Goal: Task Accomplishment & Management: Manage account settings

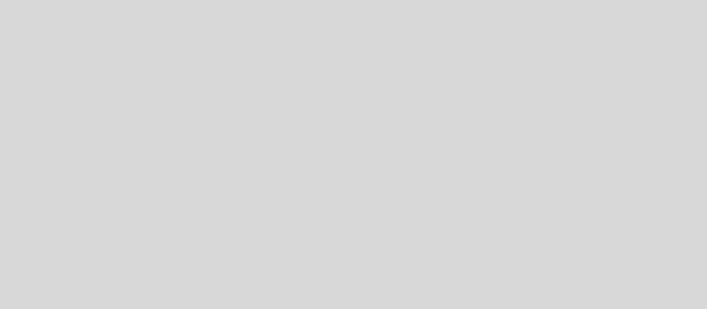
select select "es"
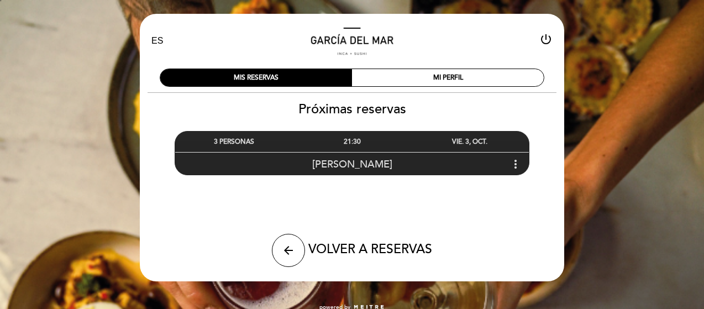
click at [516, 162] on icon "more_vert" at bounding box center [515, 163] width 13 height 13
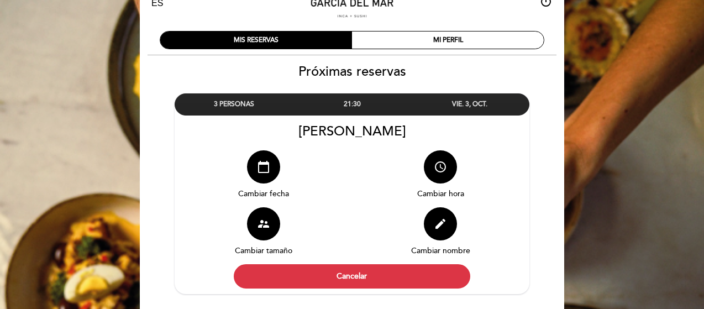
scroll to position [55, 0]
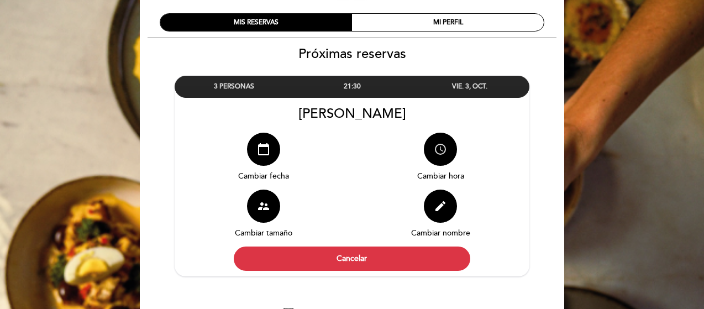
click at [434, 144] on icon "access_time" at bounding box center [440, 149] width 13 height 13
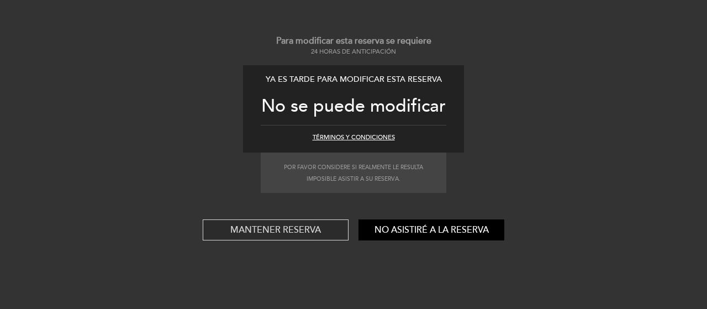
click at [243, 224] on button "Mantener reserva" at bounding box center [276, 229] width 146 height 21
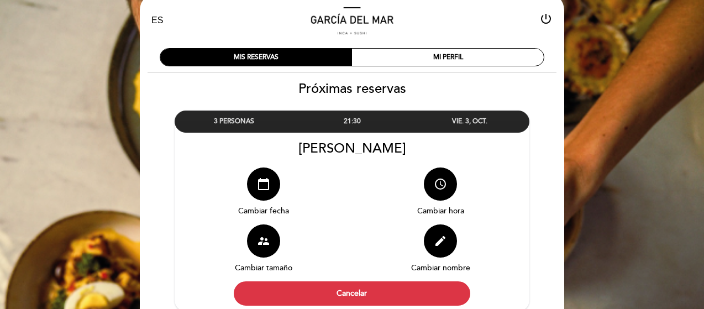
scroll to position [0, 0]
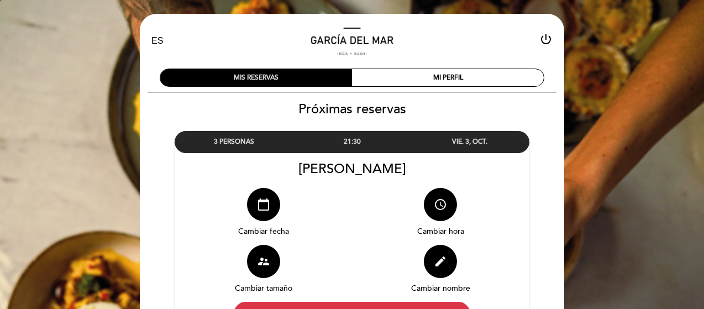
click at [270, 79] on div "MIS RESERVAS" at bounding box center [256, 77] width 192 height 17
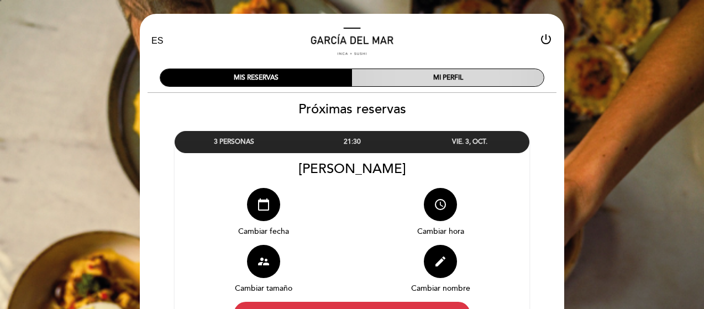
click at [435, 78] on div "MI PERFIL" at bounding box center [448, 77] width 192 height 17
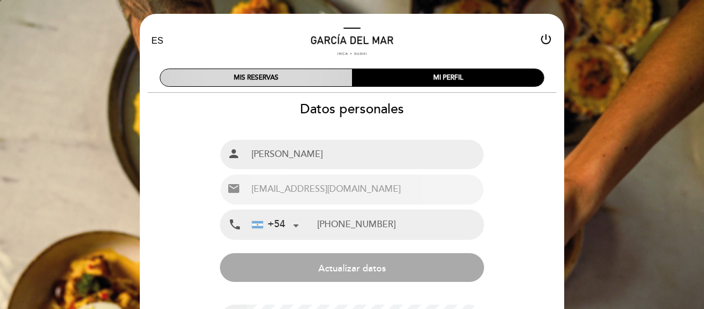
click at [243, 77] on div "MIS RESERVAS" at bounding box center [256, 77] width 192 height 17
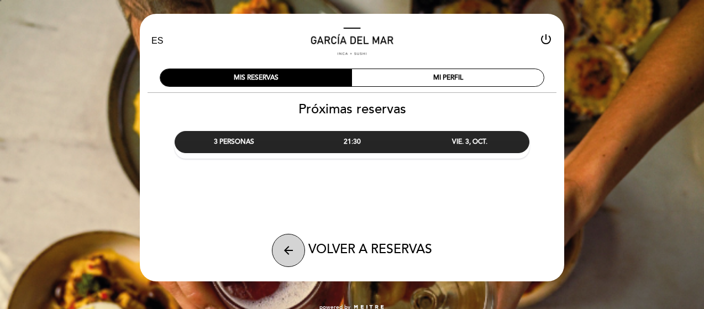
click at [293, 256] on icon "arrow_back" at bounding box center [288, 250] width 13 height 13
select select "es"
